Goal: Navigation & Orientation: Find specific page/section

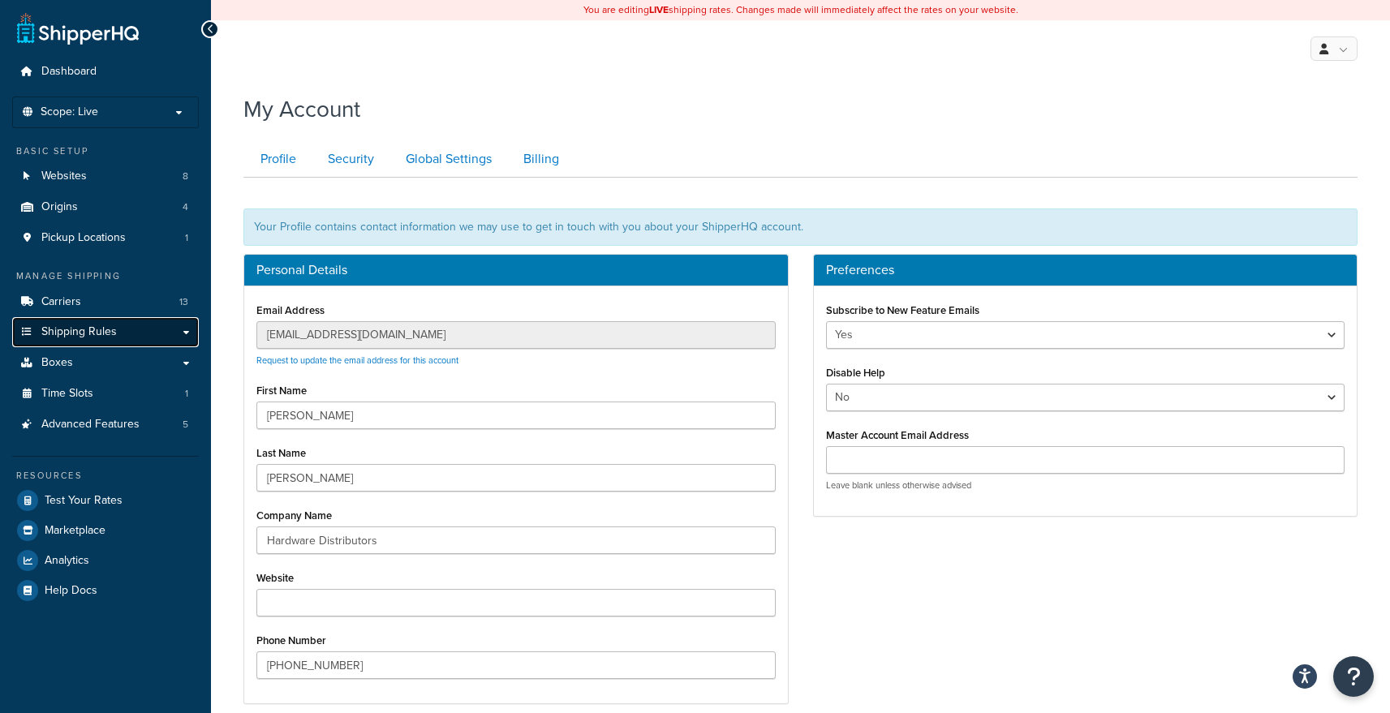
click at [110, 325] on span "Shipping Rules" at bounding box center [78, 332] width 75 height 14
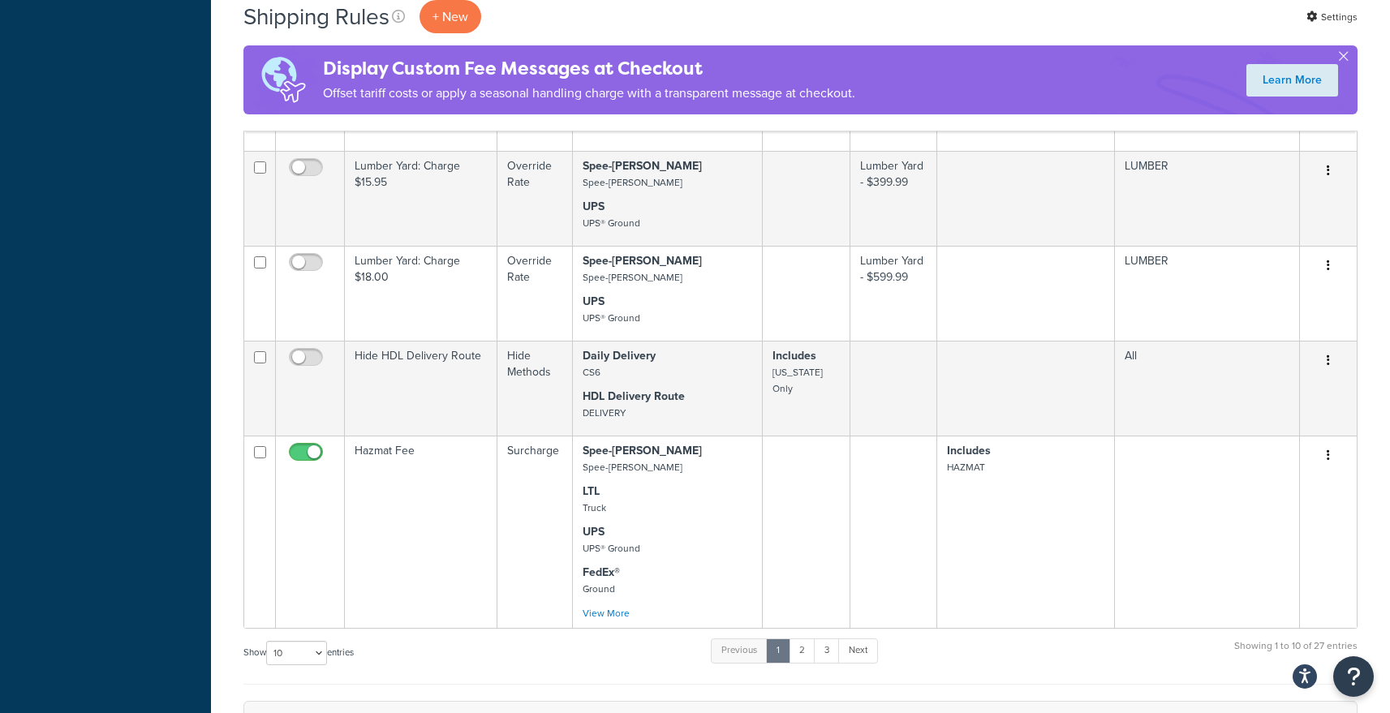
scroll to position [974, 0]
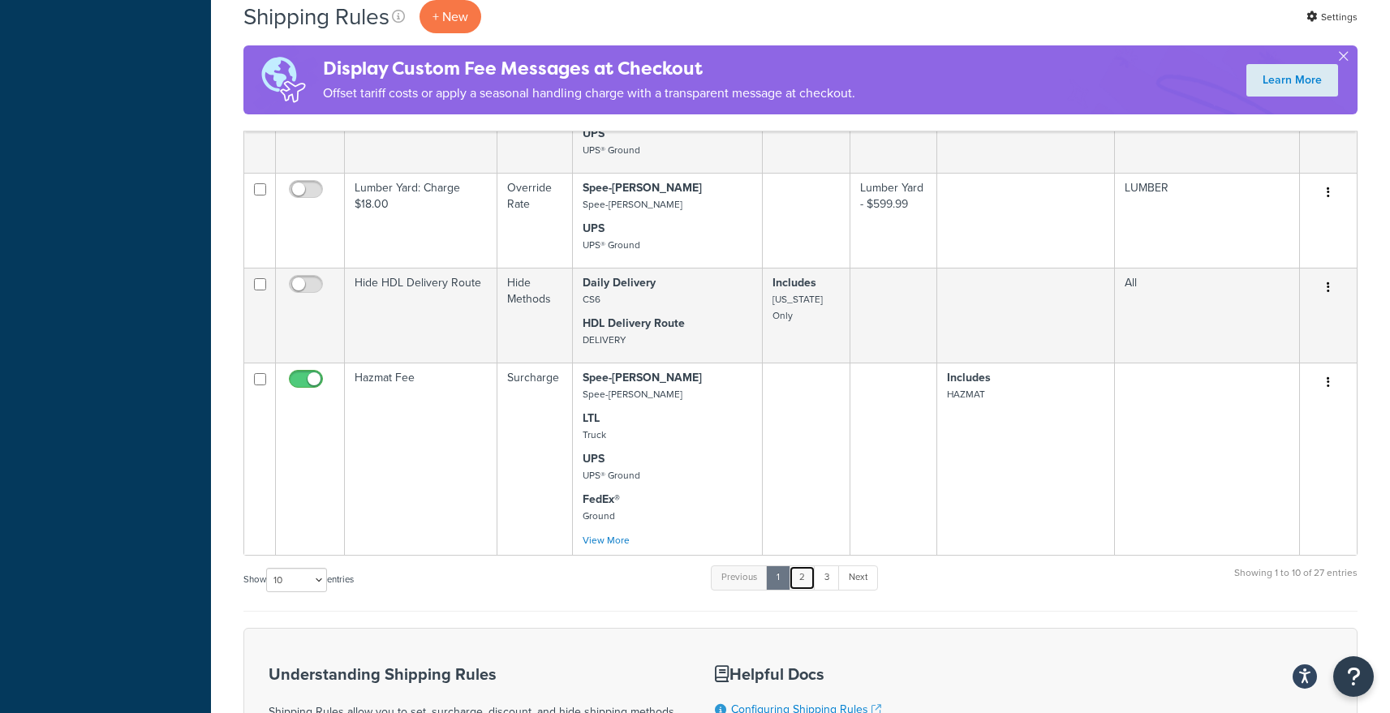
click at [807, 587] on link "2" at bounding box center [802, 577] width 27 height 24
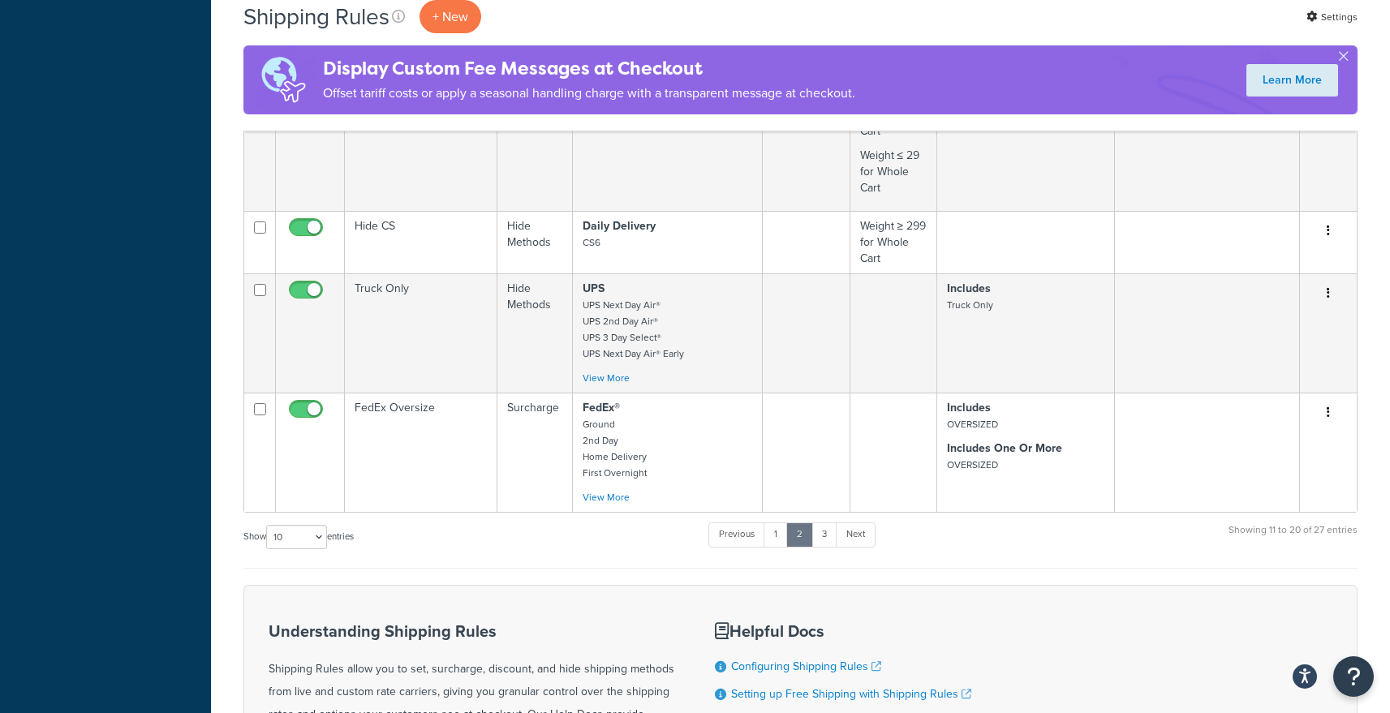
scroll to position [1136, 0]
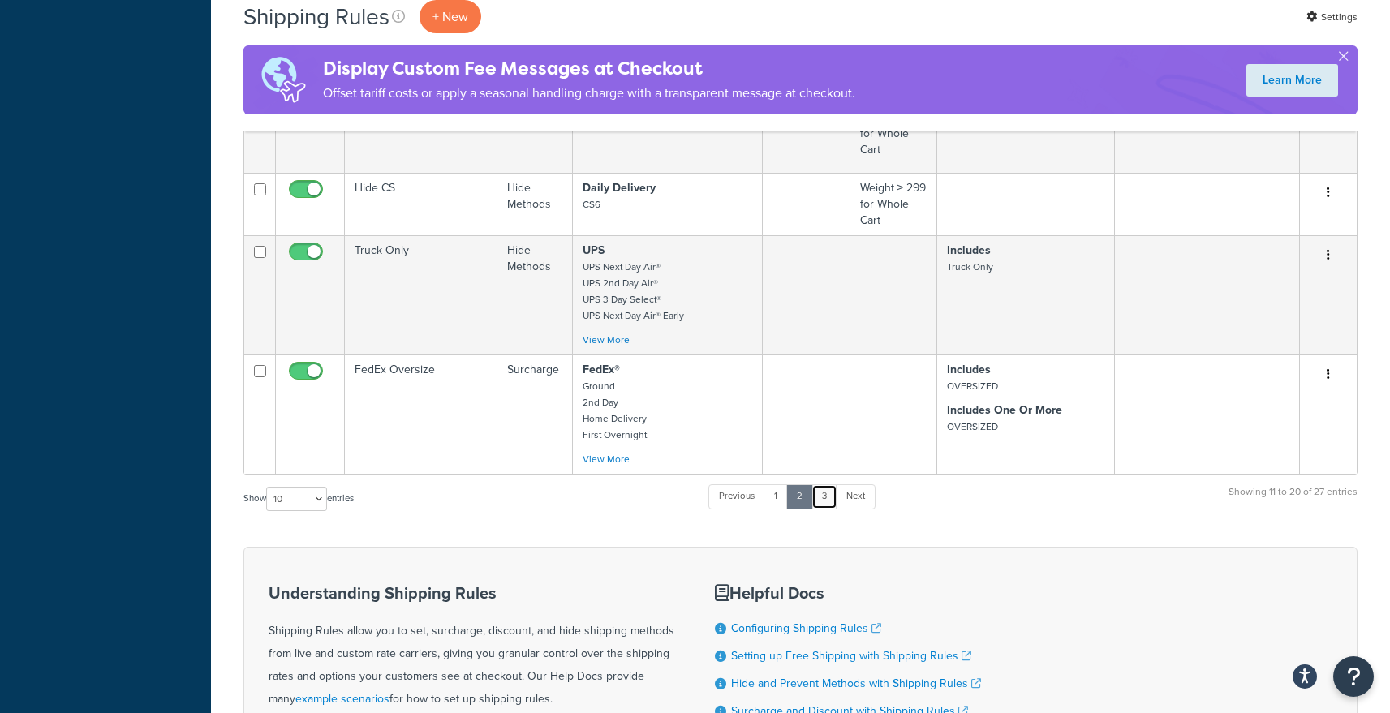
click at [832, 496] on link "3" at bounding box center [824, 496] width 26 height 24
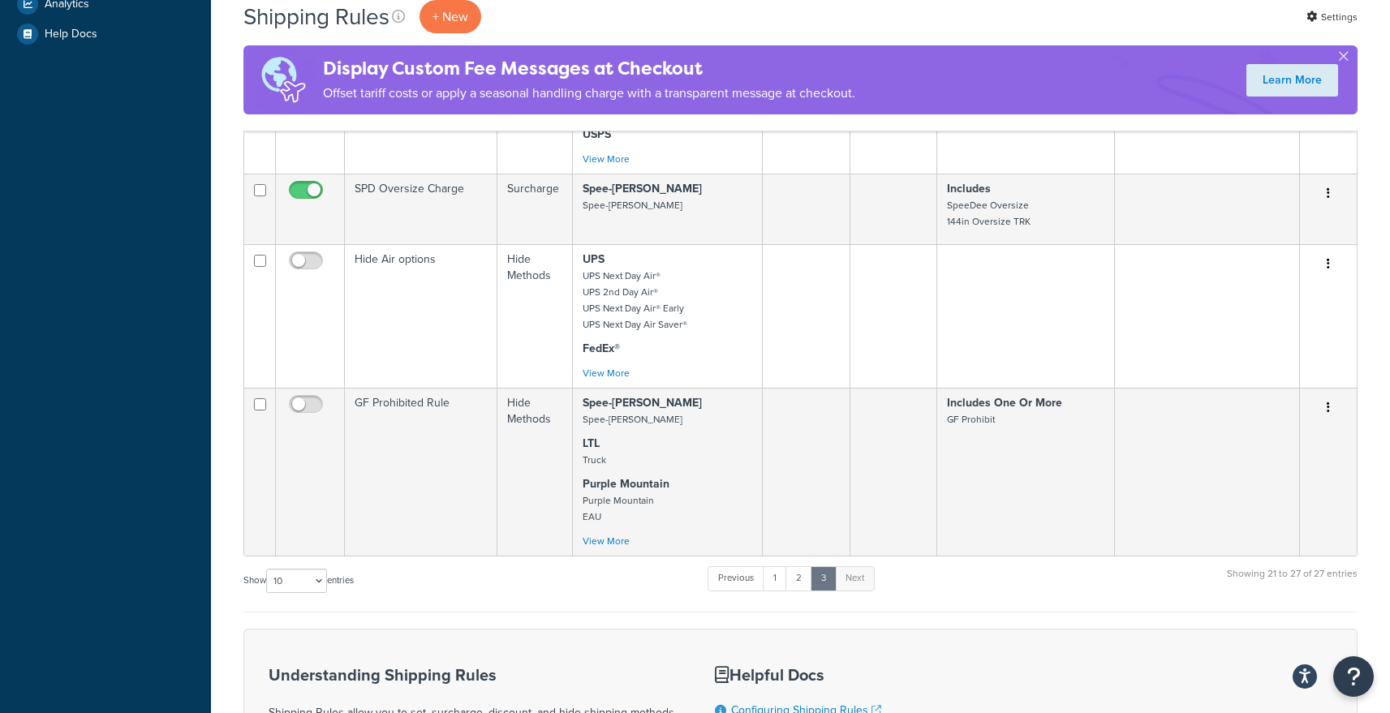
scroll to position [757, 0]
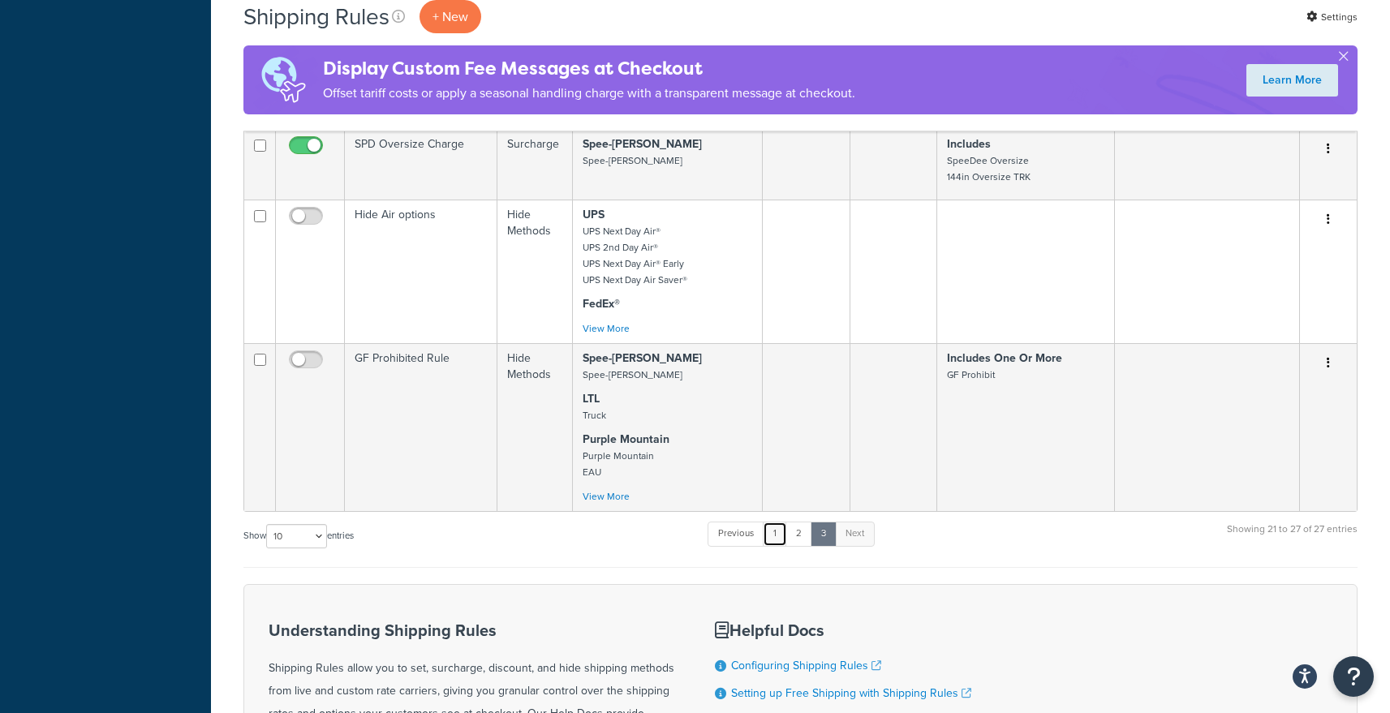
click at [776, 524] on link "1" at bounding box center [775, 534] width 24 height 24
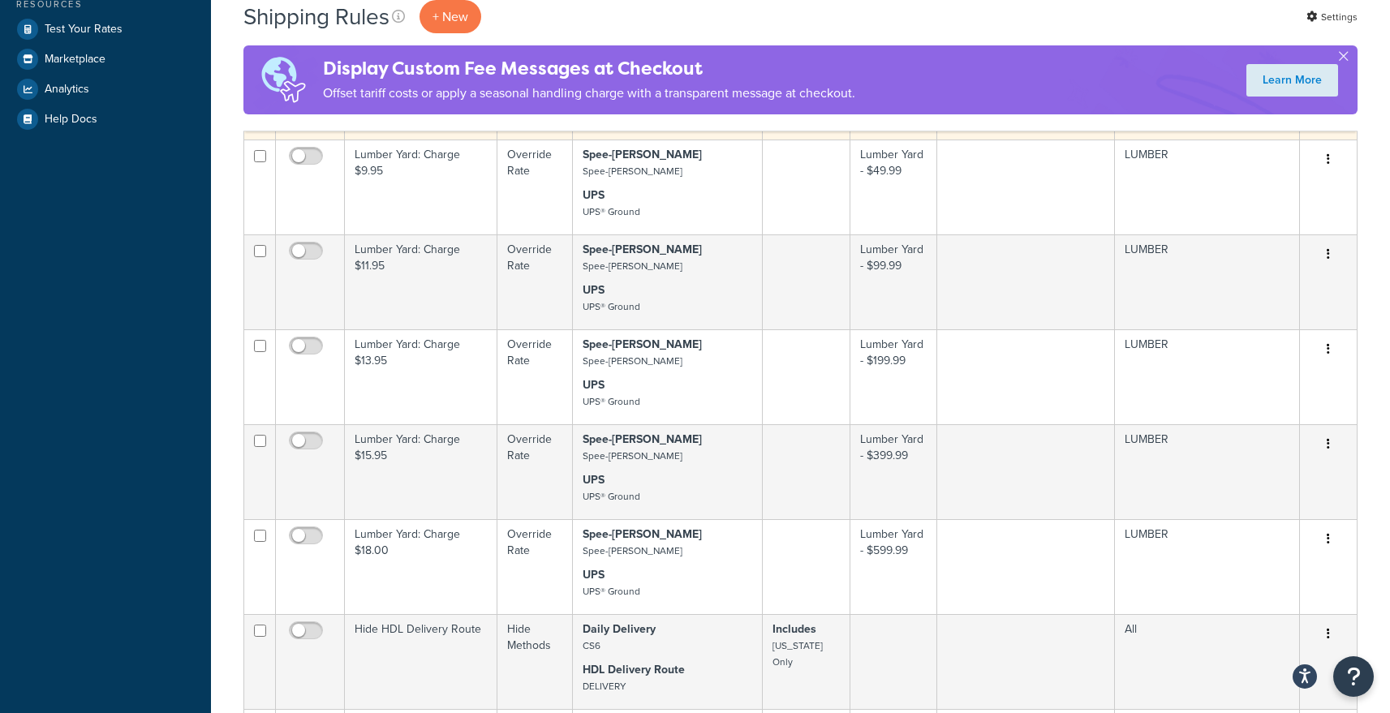
scroll to position [1033, 0]
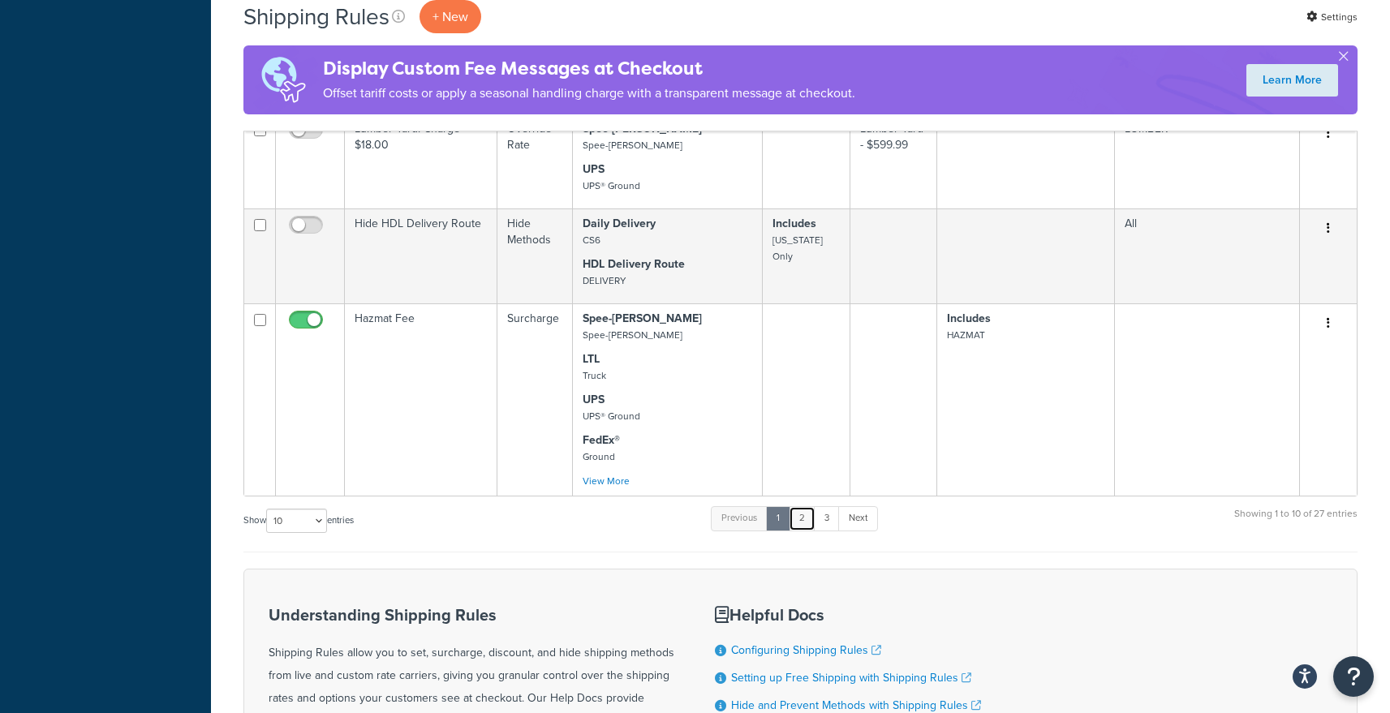
click at [806, 523] on link "2" at bounding box center [802, 518] width 27 height 24
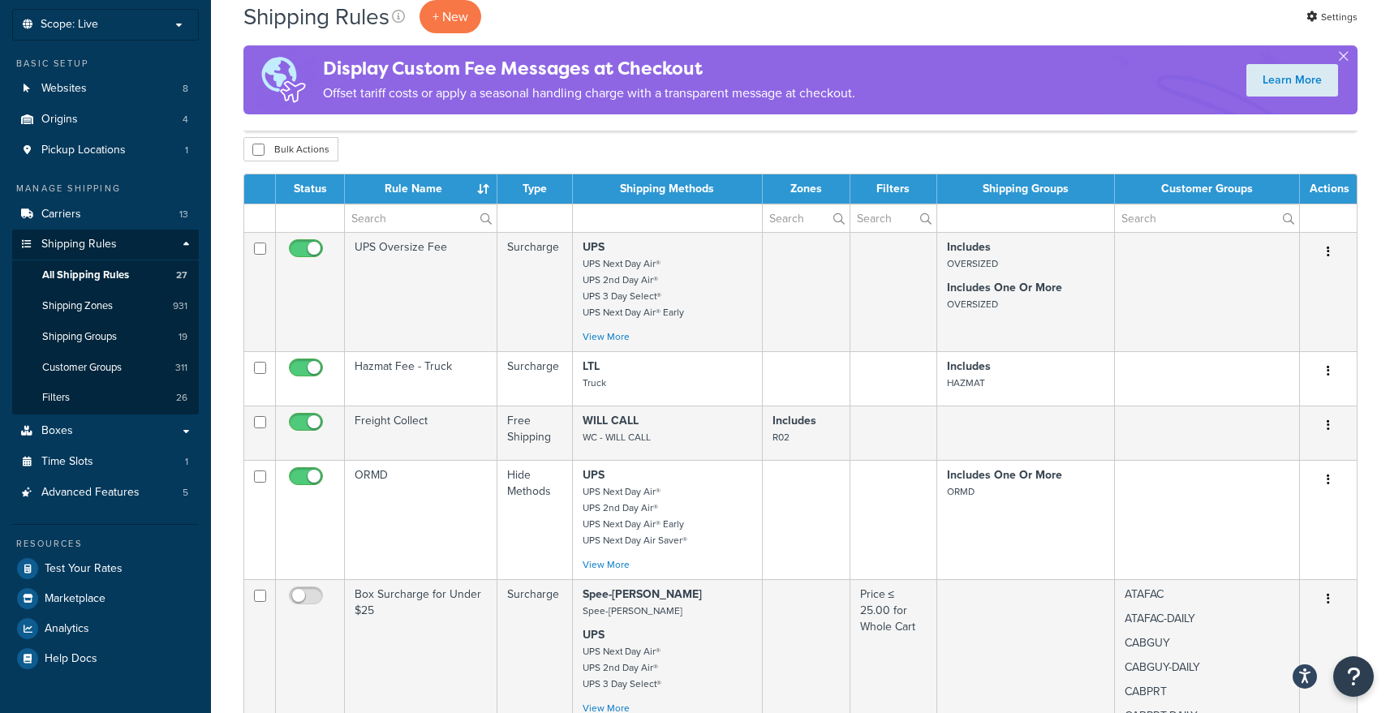
scroll to position [59, 0]
